Goal: Task Accomplishment & Management: Manage account settings

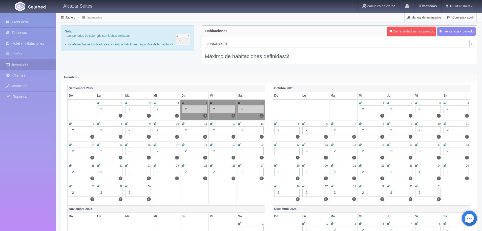
click at [389, 165] on icon at bounding box center [389, 165] width 3 height 3
click at [389, 165] on icon at bounding box center [389, 165] width 2 height 3
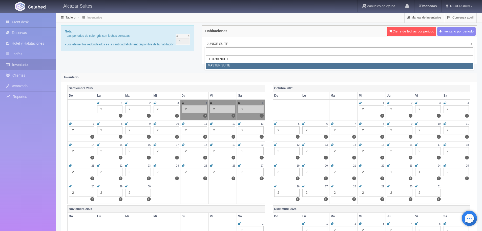
select select "305"
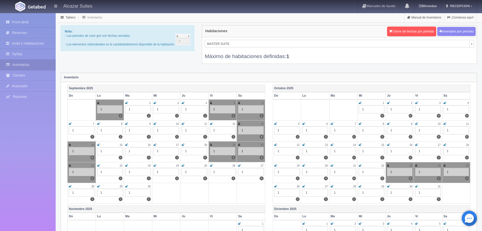
click at [276, 186] on icon at bounding box center [276, 186] width 3 height 3
